Goal: Find specific fact: Find specific fact

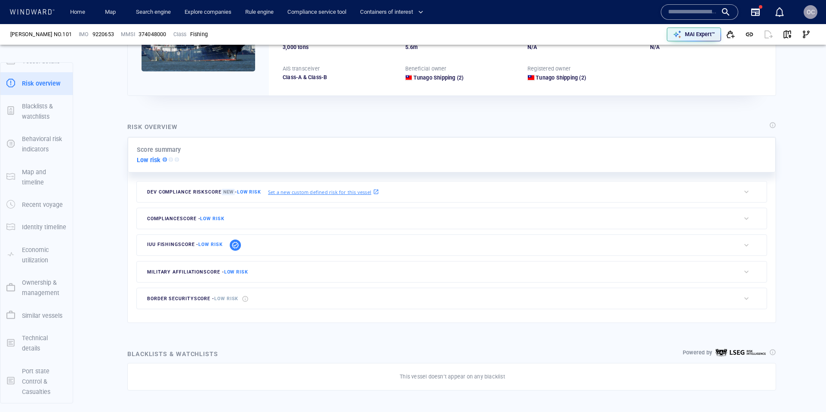
scroll to position [139, 0]
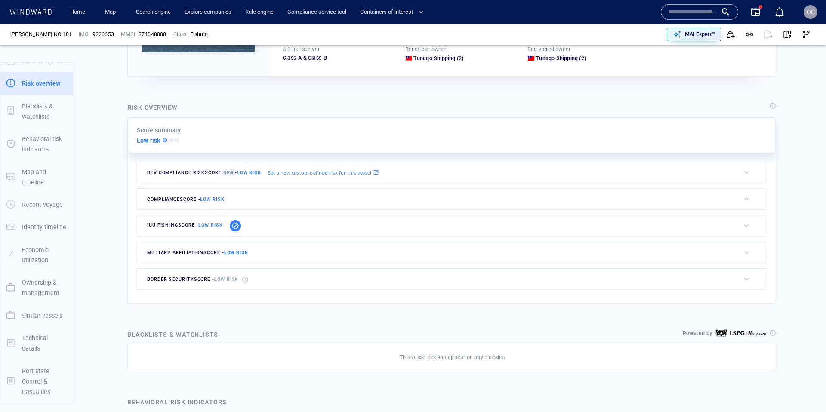
click at [236, 225] on icon at bounding box center [236, 226] width 8 height 8
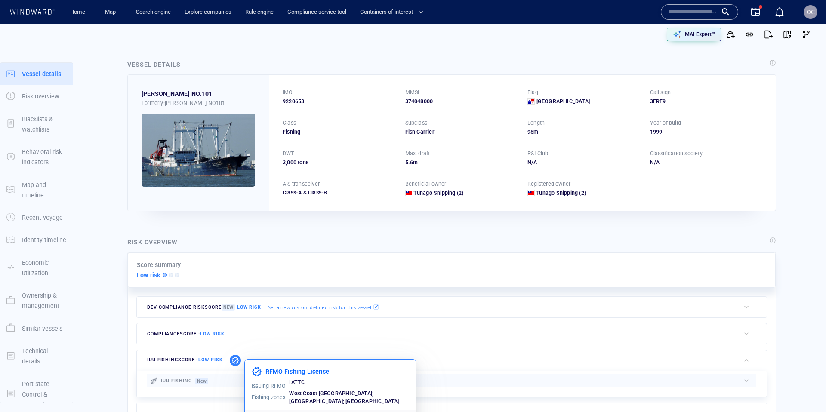
scroll to position [0, 0]
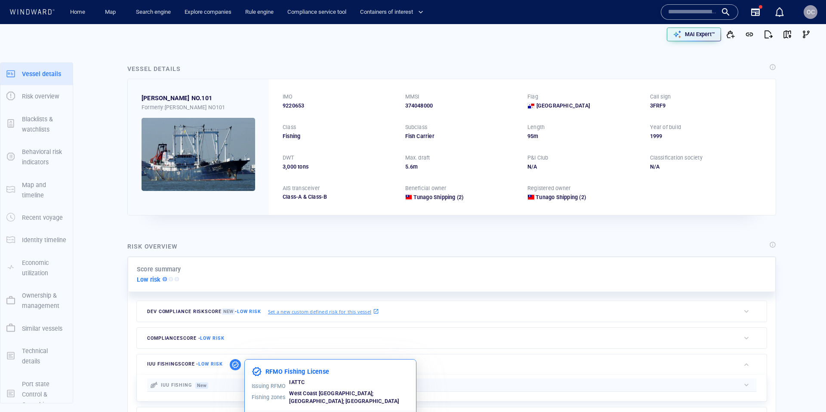
click at [301, 107] on span "9220653" at bounding box center [294, 106] width 22 height 8
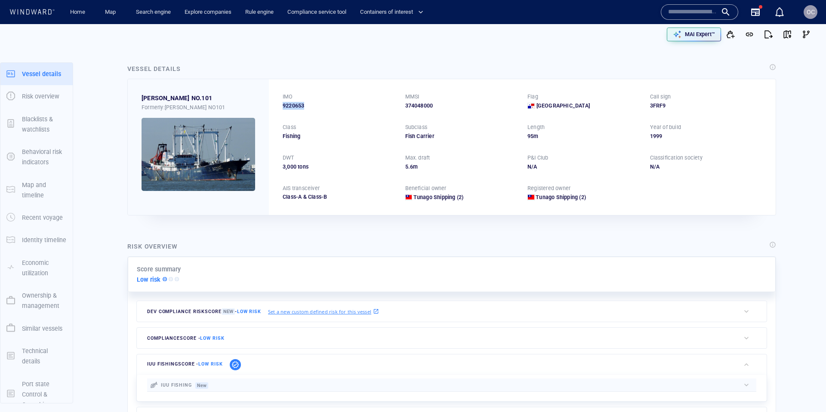
click at [301, 107] on span "9220653" at bounding box center [294, 106] width 22 height 8
click at [298, 105] on span "9220653" at bounding box center [294, 106] width 22 height 8
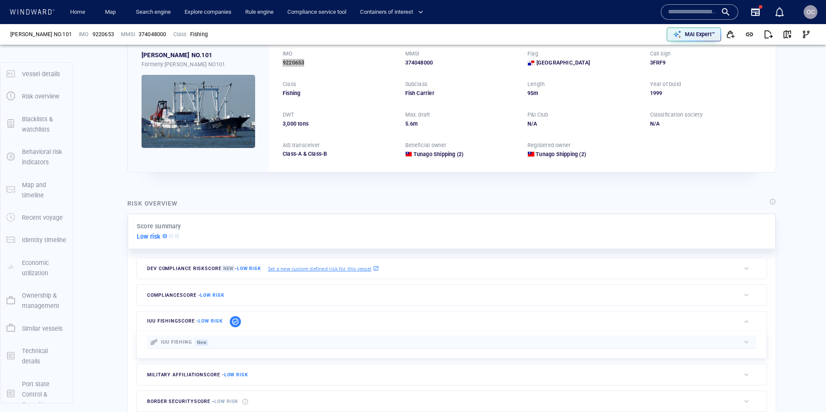
scroll to position [43, 0]
click at [237, 321] on icon at bounding box center [236, 322] width 8 height 8
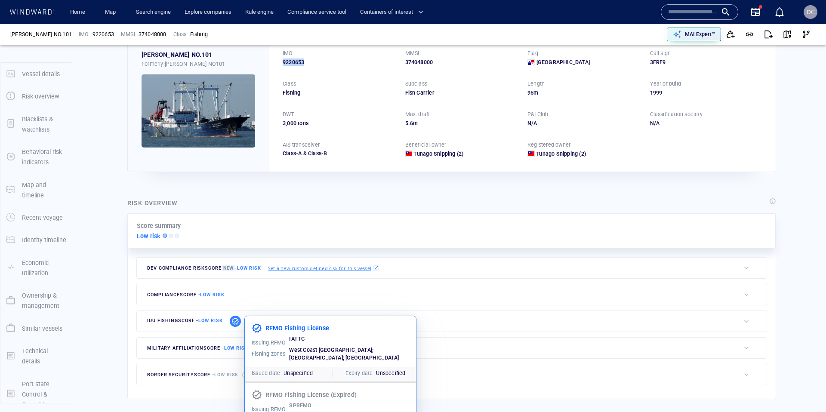
click at [237, 321] on icon at bounding box center [236, 322] width 8 height 8
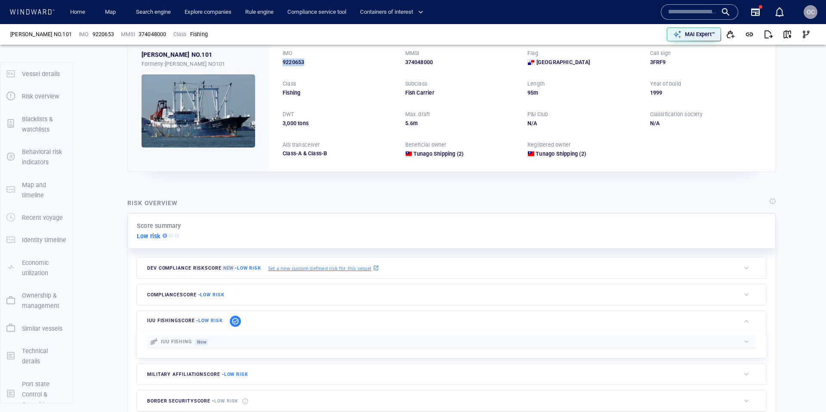
click at [237, 321] on icon at bounding box center [236, 322] width 8 height 8
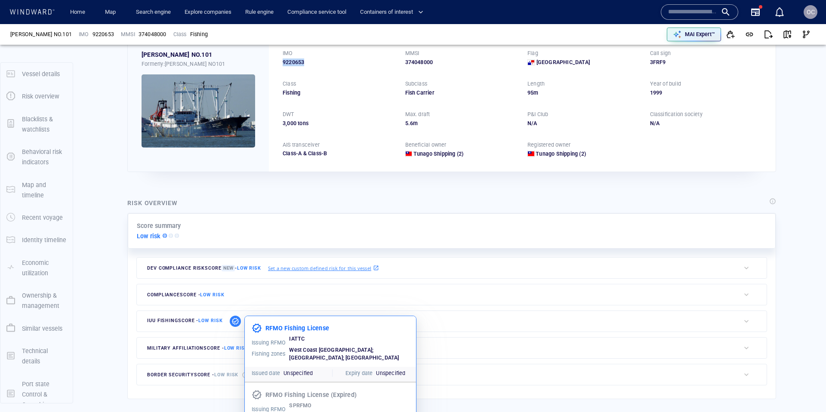
click at [237, 321] on icon at bounding box center [236, 322] width 8 height 8
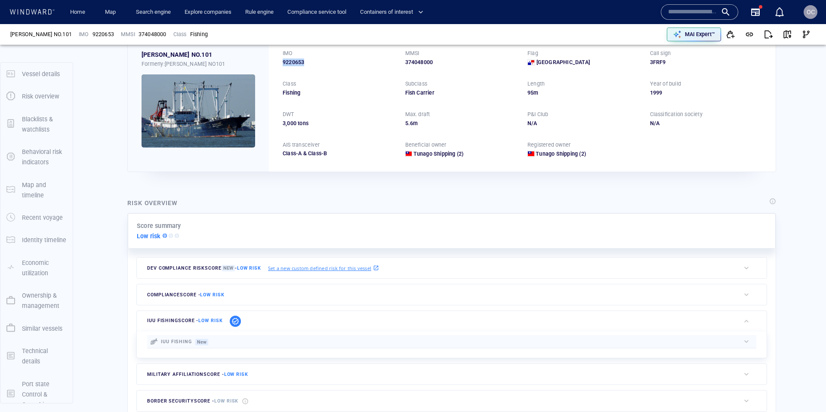
scroll to position [46, 0]
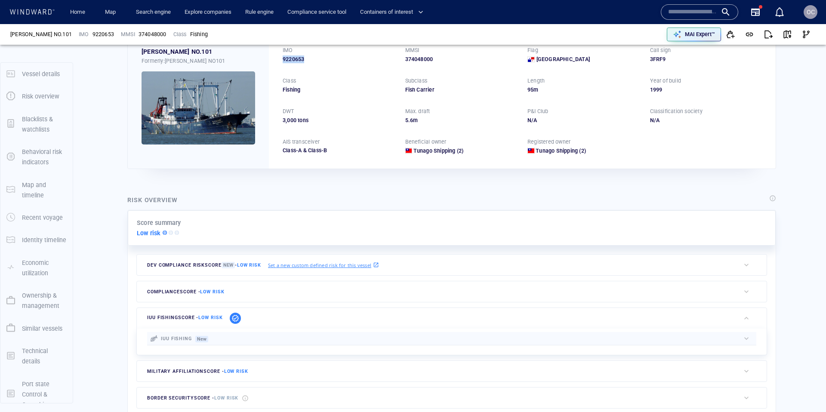
click at [234, 318] on icon at bounding box center [236, 319] width 8 height 8
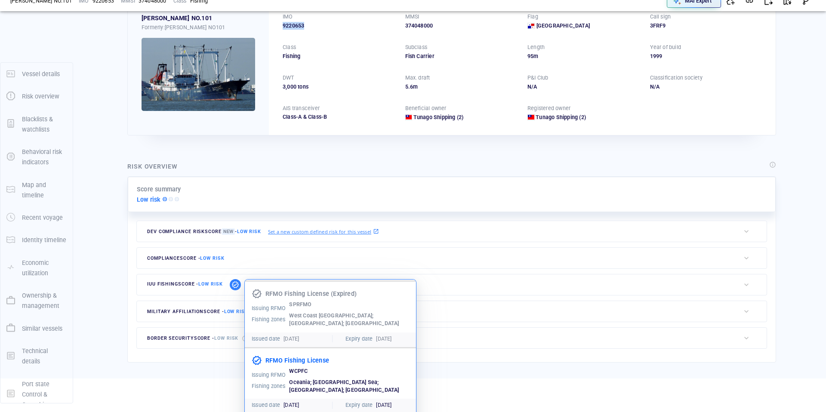
scroll to position [59, 0]
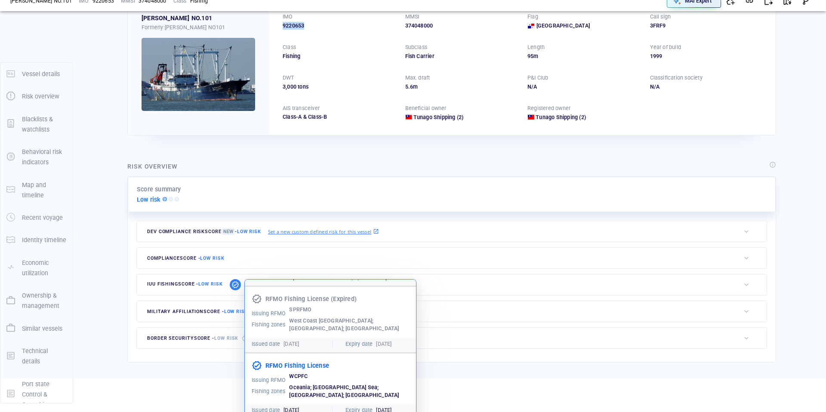
click at [296, 25] on span "9220653" at bounding box center [294, 26] width 22 height 8
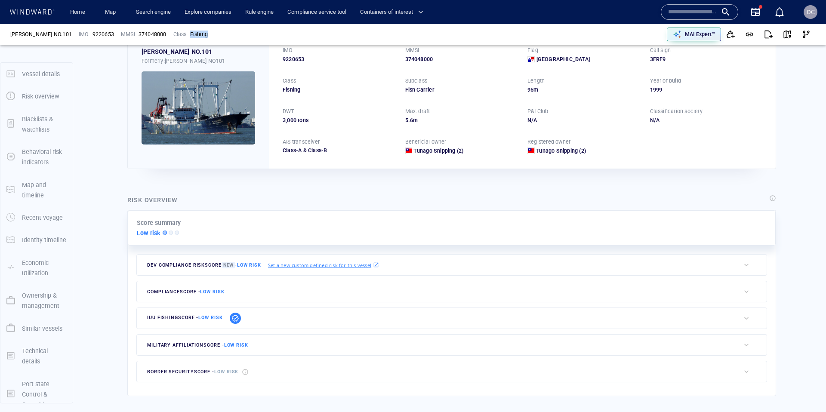
click at [296, 25] on div "[PERSON_NAME] NO.101 IMO 9220653 MMSI 374048000 Class Fishing" at bounding box center [211, 35] width 408 height 26
click at [294, 58] on span "9220653" at bounding box center [294, 60] width 22 height 8
copy span "9220653"
click at [292, 59] on span "9220653" at bounding box center [294, 60] width 22 height 8
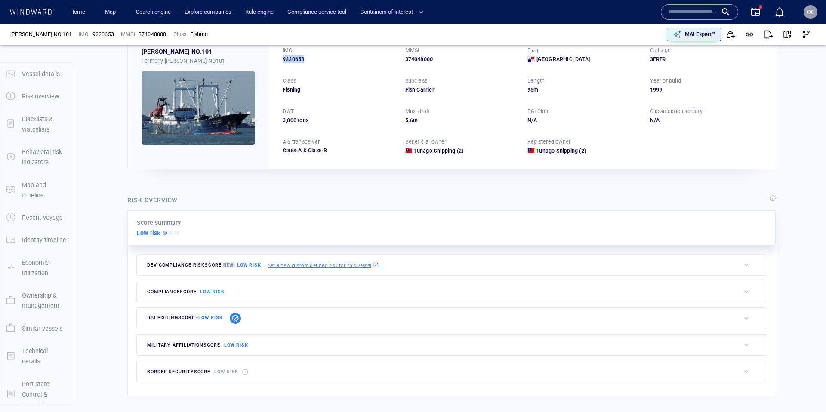
click at [292, 59] on span "9220653" at bounding box center [294, 60] width 22 height 8
copy span "9220653"
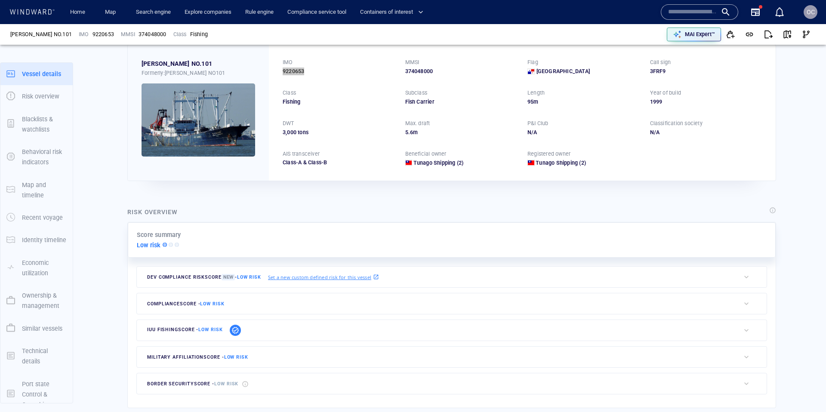
scroll to position [33, 0]
click at [658, 73] on div "3FRF9" at bounding box center [706, 73] width 112 height 8
copy div "3FRF9"
click at [418, 74] on div "374048000" at bounding box center [461, 73] width 112 height 8
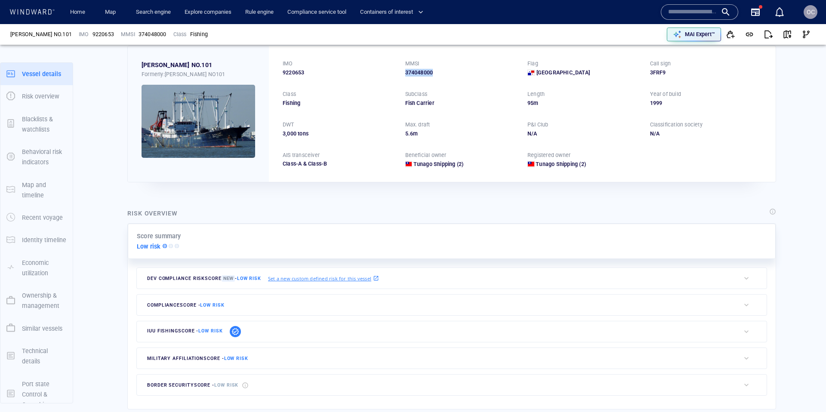
click at [418, 74] on div "374048000" at bounding box center [461, 73] width 112 height 8
copy div "374048000"
